Goal: Information Seeking & Learning: Learn about a topic

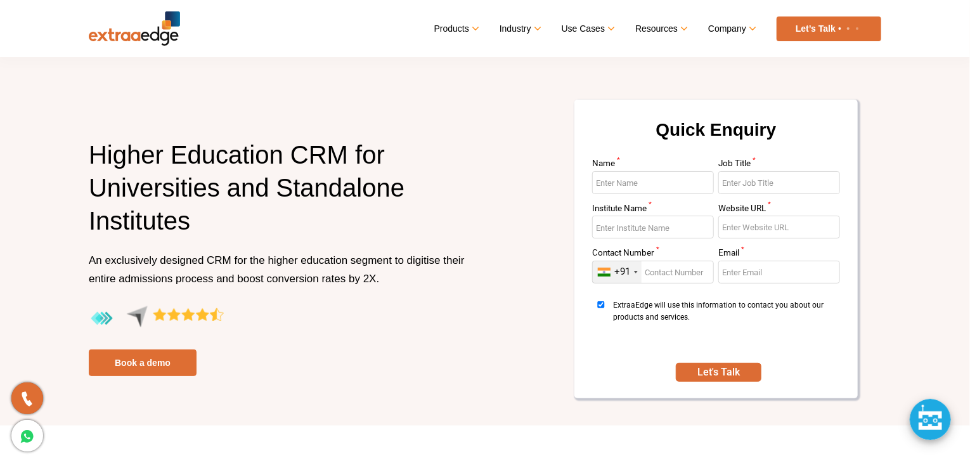
click at [295, 22] on div "Products Education CRM Streamline your entire admissions process on a single pl…" at bounding box center [530, 28] width 701 height 25
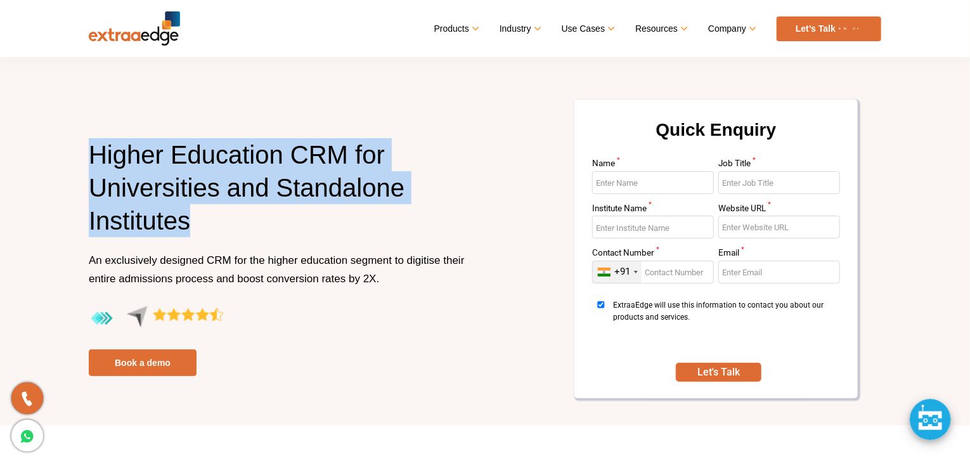
drag, startPoint x: 195, startPoint y: 224, endPoint x: 37, endPoint y: 136, distance: 181.3
click at [37, 136] on section "Higher Education CRM for Universities and Standalone Institutes An exclusively …" at bounding box center [485, 212] width 970 height 425
click at [211, 217] on h1 "Higher Education CRM for Universities and Standalone Institutes" at bounding box center [282, 194] width 387 height 113
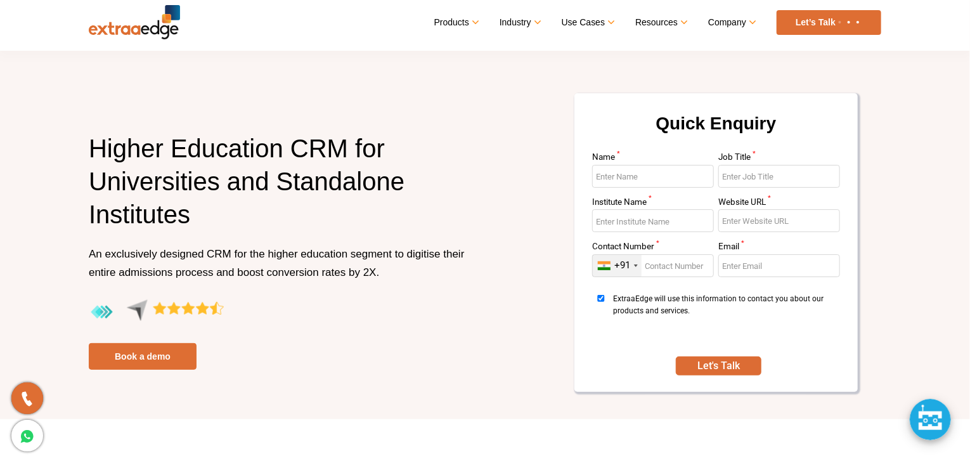
scroll to position [5, 0]
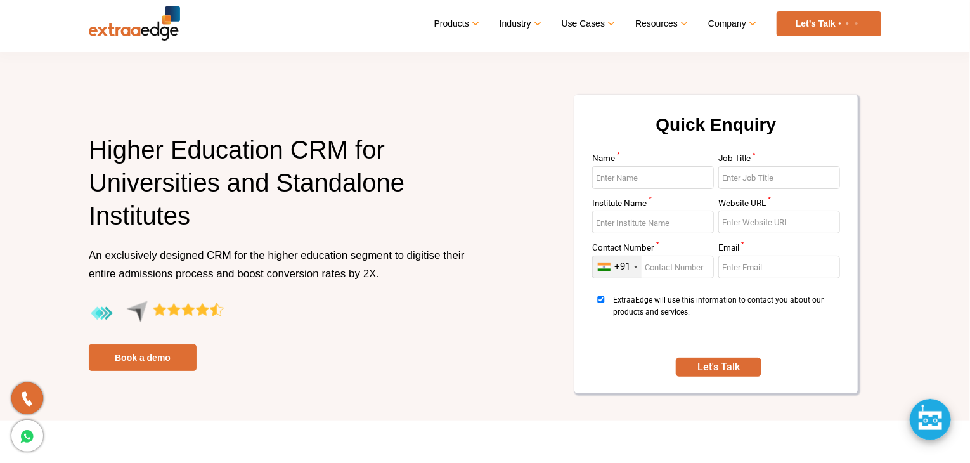
click at [56, 216] on section "Higher Education CRM for Universities and Standalone Institutes An exclusively …" at bounding box center [485, 207] width 970 height 425
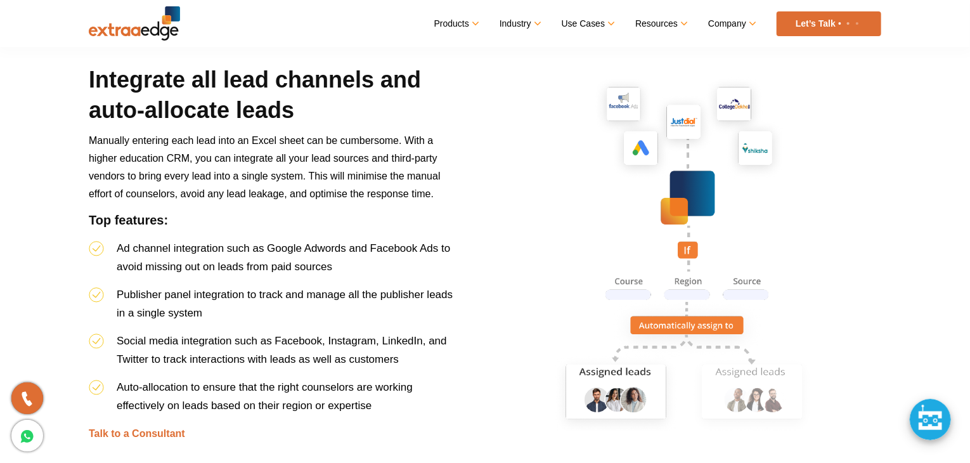
scroll to position [1314, 0]
click at [327, 20] on div "Products Education CRM Streamline your entire admissions process on a single pl…" at bounding box center [530, 23] width 701 height 25
click at [495, 142] on img at bounding box center [688, 257] width 387 height 387
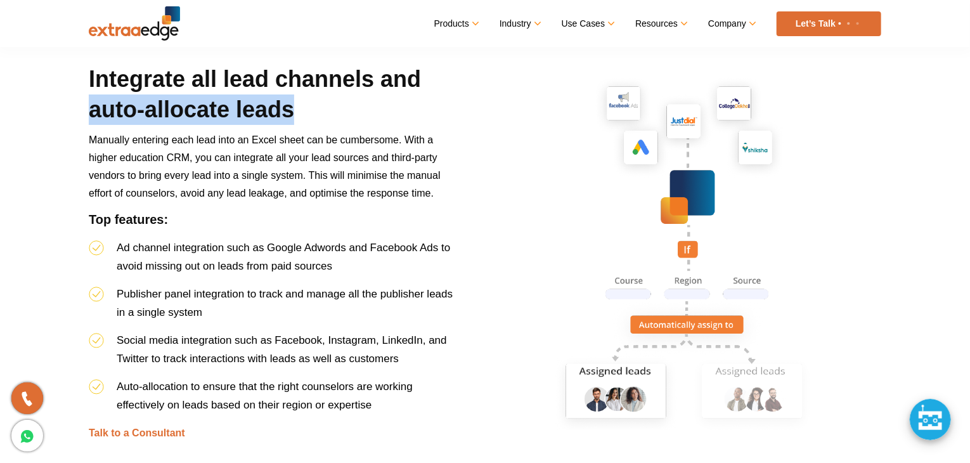
drag, startPoint x: 297, startPoint y: 111, endPoint x: 88, endPoint y: 114, distance: 208.6
click at [88, 114] on div "Integrate all lead channels and auto-allocate leads Manually entering each lead…" at bounding box center [273, 257] width 389 height 387
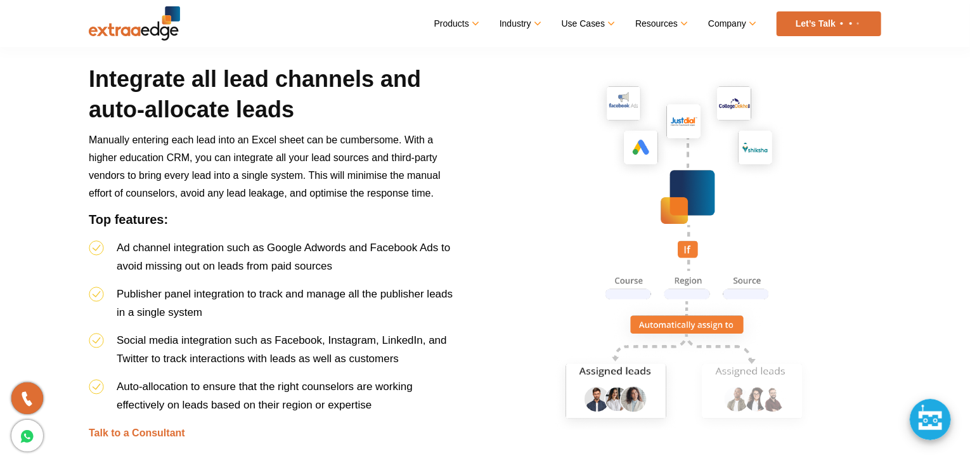
click at [479, 200] on div "Integrate all lead channels and auto-allocate leads Manually entering each lead…" at bounding box center [485, 286] width 812 height 444
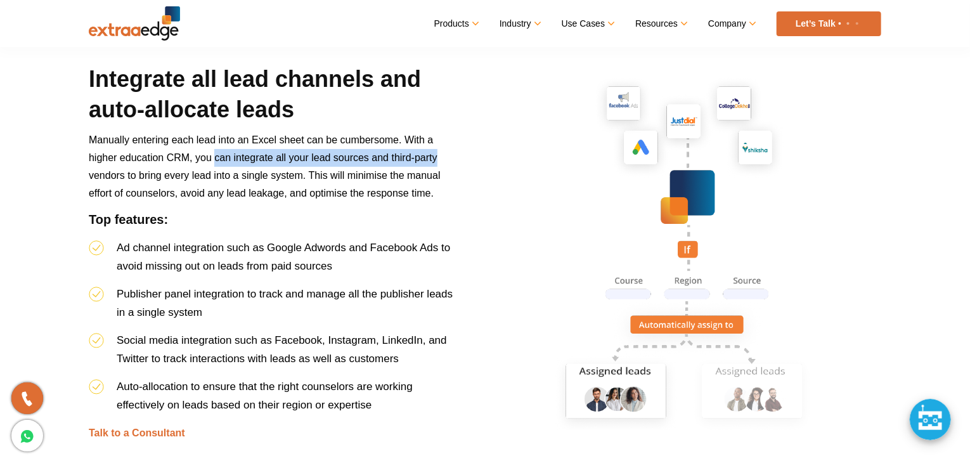
drag, startPoint x: 439, startPoint y: 158, endPoint x: 215, endPoint y: 155, distance: 224.5
click at [215, 155] on p "Manually entering each lead into an Excel sheet can be cumbersome. With a highe…" at bounding box center [274, 171] width 370 height 81
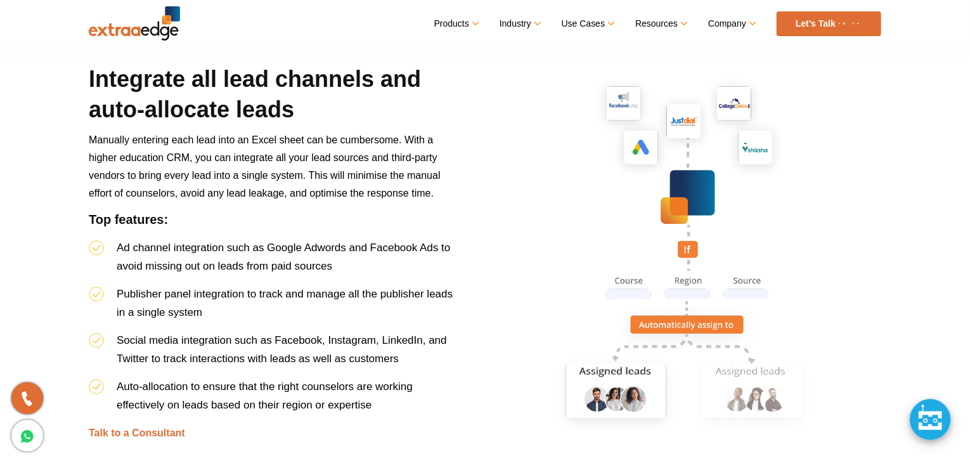
click at [439, 196] on p "Manually entering each lead into an Excel sheet can be cumbersome. With a highe…" at bounding box center [274, 171] width 370 height 81
drag, startPoint x: 439, startPoint y: 196, endPoint x: 204, endPoint y: 168, distance: 236.9
click at [204, 168] on p "Manually entering each lead into an Excel sheet can be cumbersome. With a highe…" at bounding box center [274, 171] width 370 height 81
click at [439, 153] on p "Manually entering each lead into an Excel sheet can be cumbersome. With a highe…" at bounding box center [274, 171] width 370 height 81
drag, startPoint x: 308, startPoint y: 171, endPoint x: 351, endPoint y: 176, distance: 42.7
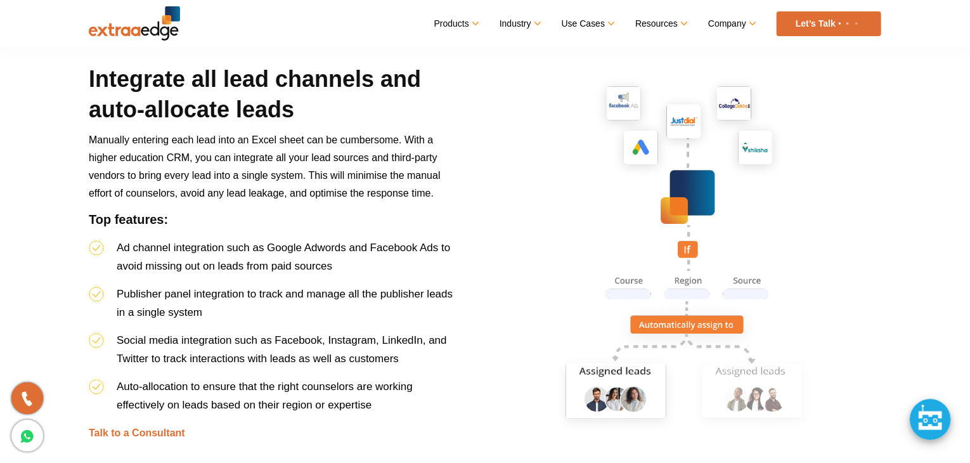
click at [351, 176] on span "Manually entering each lead into an Excel sheet can be cumbersome. With a highe…" at bounding box center [265, 166] width 352 height 64
click at [268, 179] on span "Manually entering each lead into an Excel sheet can be cumbersome. With a highe…" at bounding box center [265, 166] width 352 height 64
click at [597, 202] on img at bounding box center [688, 257] width 387 height 387
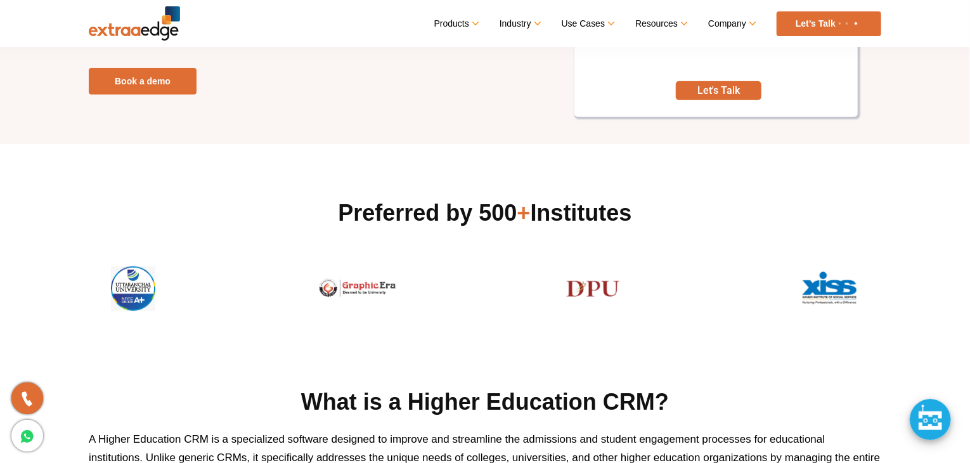
scroll to position [215, 0]
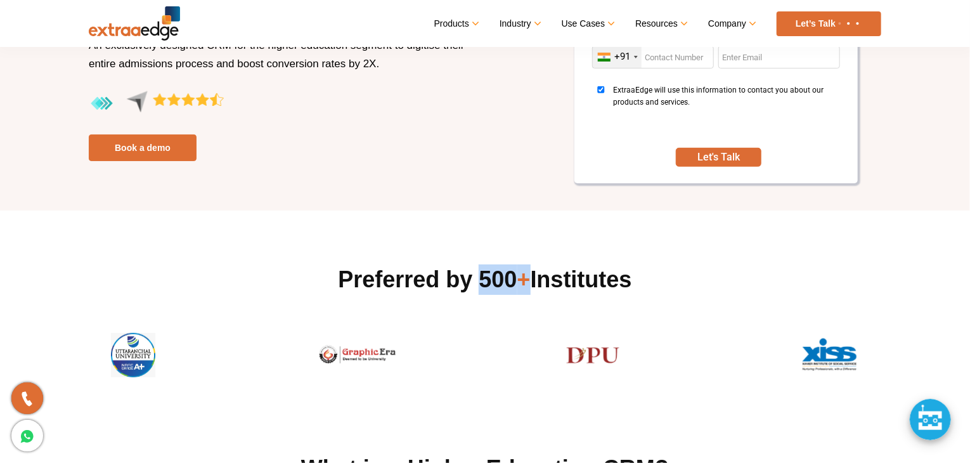
drag, startPoint x: 473, startPoint y: 283, endPoint x: 527, endPoint y: 275, distance: 54.5
click at [527, 275] on h2 "Preferred by 500 + Institutes" at bounding box center [485, 279] width 792 height 30
click at [482, 249] on section "Preferred by 500 + Institutes" at bounding box center [485, 293] width 970 height 167
drag, startPoint x: 476, startPoint y: 267, endPoint x: 527, endPoint y: 269, distance: 51.4
click at [527, 269] on h2 "Preferred by 500 + Institutes" at bounding box center [485, 279] width 792 height 30
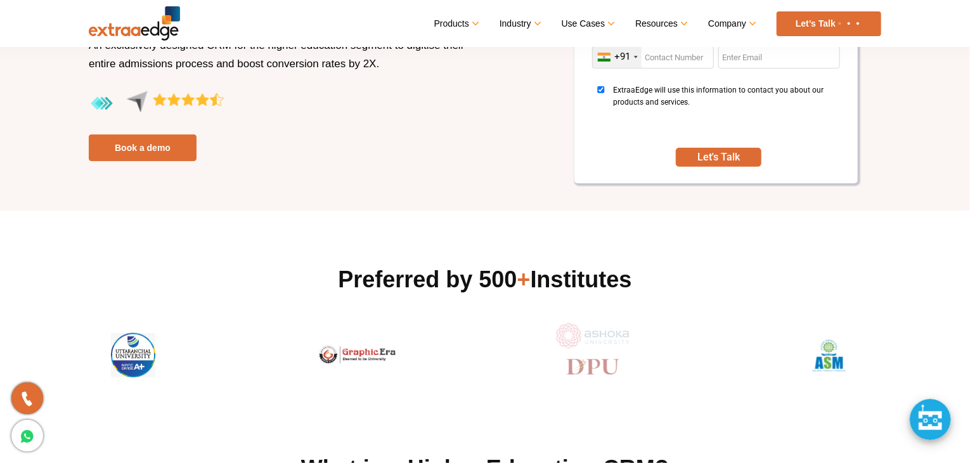
click at [463, 240] on section "Preferred by 500 + Institutes" at bounding box center [485, 293] width 970 height 167
click at [433, 118] on p at bounding box center [282, 113] width 387 height 44
click at [417, 112] on p at bounding box center [282, 113] width 387 height 44
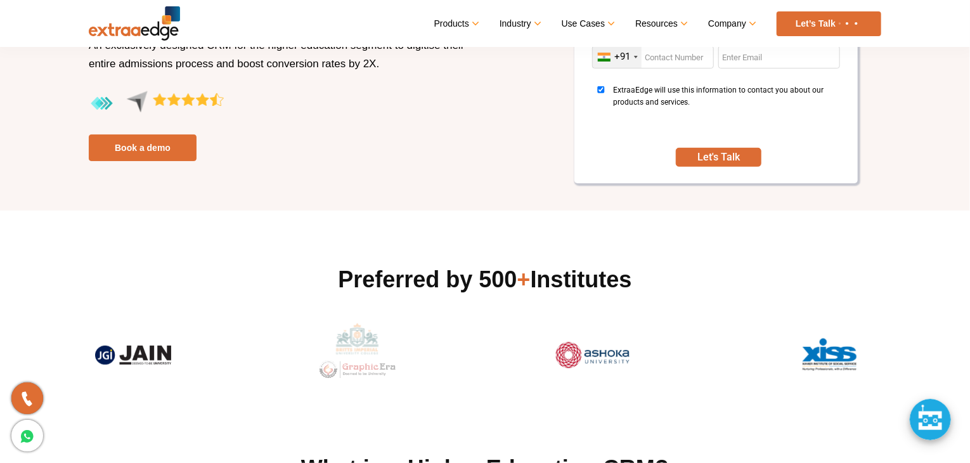
click at [403, 125] on p at bounding box center [282, 113] width 387 height 44
click at [395, 123] on p at bounding box center [282, 113] width 387 height 44
click at [405, 190] on div "Higher Education CRM for Universities and Standalone Institutes An exclusively …" at bounding box center [485, 42] width 812 height 318
click at [394, 168] on div "Higher Education CRM for Universities and Standalone Institutes An exclusively …" at bounding box center [485, 42] width 812 height 318
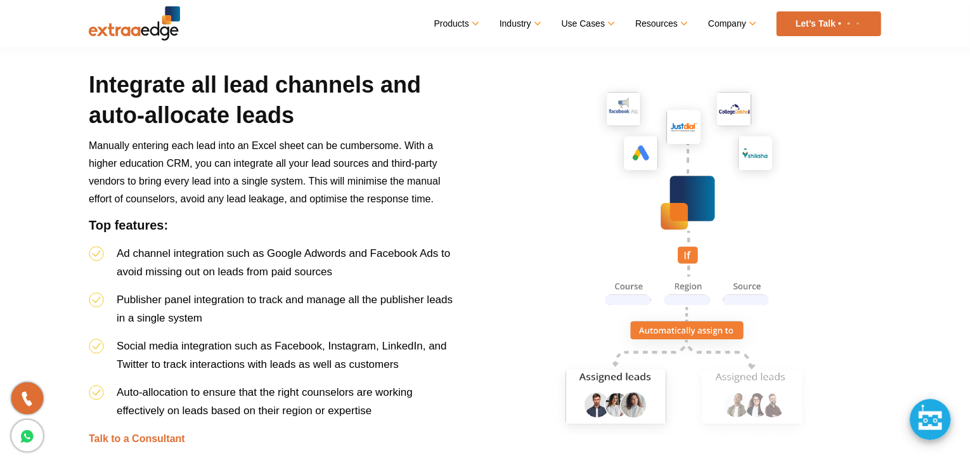
scroll to position [1307, 0]
drag, startPoint x: 180, startPoint y: 226, endPoint x: 84, endPoint y: 226, distance: 96.4
click at [84, 226] on div "Integrate all lead channels and auto-allocate leads Manually entering each lead…" at bounding box center [273, 263] width 389 height 387
click at [180, 226] on h4 "Top features:" at bounding box center [274, 231] width 370 height 27
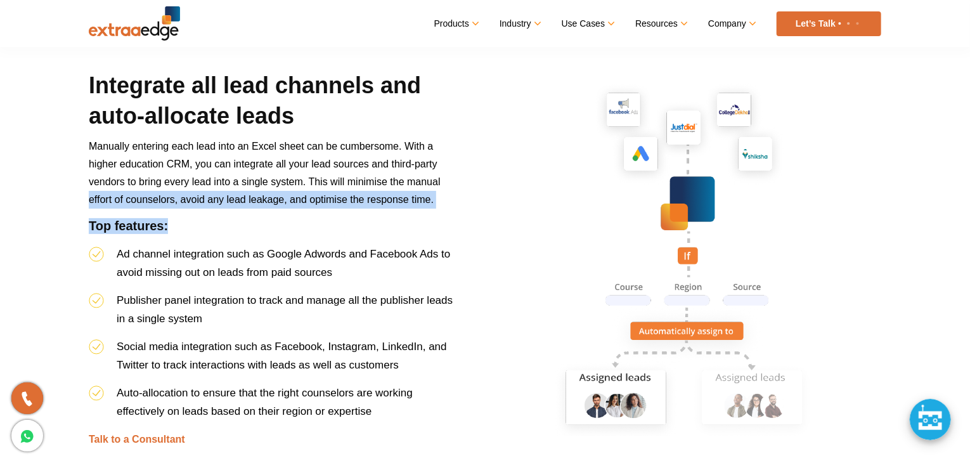
drag, startPoint x: 180, startPoint y: 226, endPoint x: 66, endPoint y: 215, distance: 114.7
click at [175, 223] on h4 "Top features:" at bounding box center [274, 231] width 370 height 27
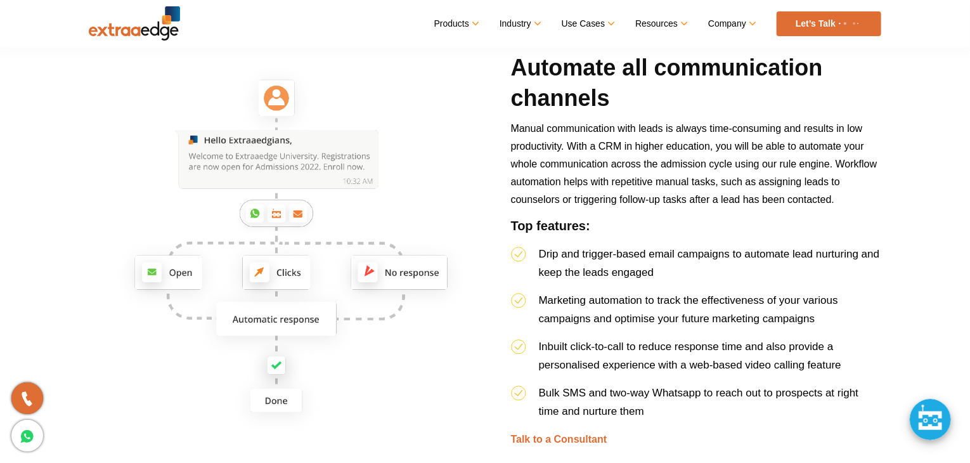
scroll to position [1768, 0]
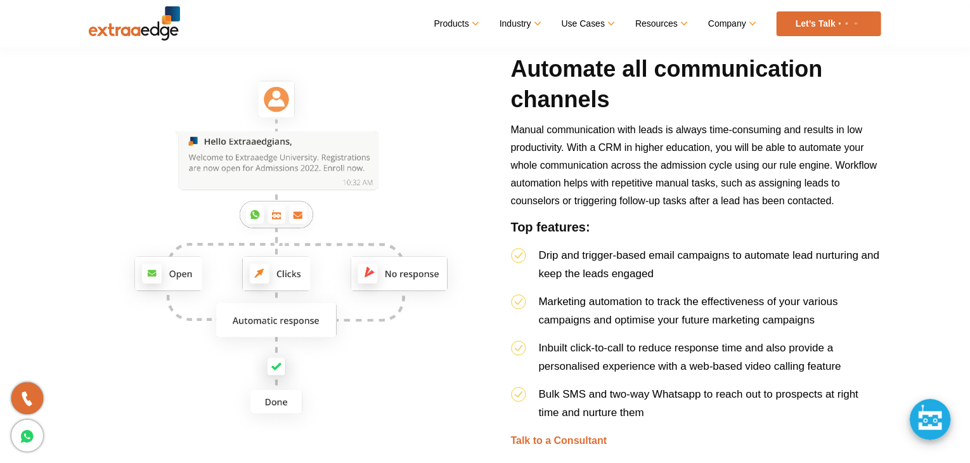
click at [462, 147] on img at bounding box center [282, 247] width 387 height 387
click at [439, 205] on img at bounding box center [282, 247] width 387 height 387
click at [484, 200] on div at bounding box center [282, 252] width 406 height 396
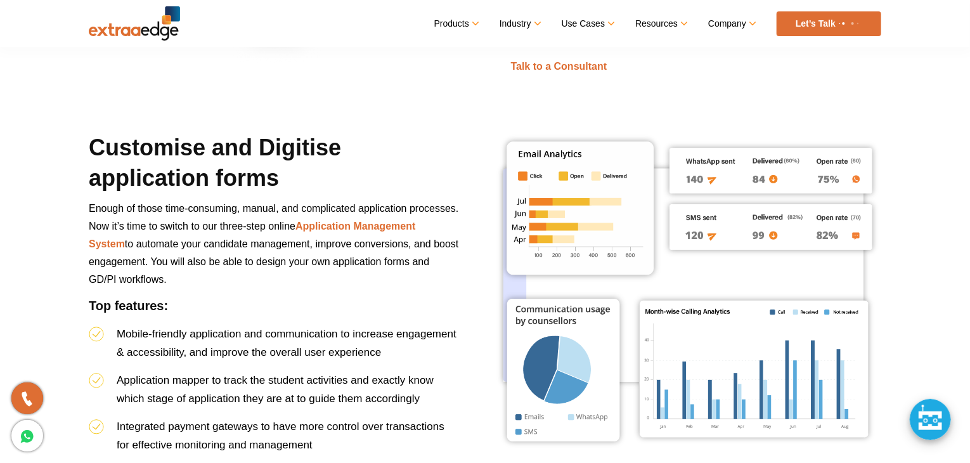
scroll to position [2228, 0]
